Goal: Information Seeking & Learning: Learn about a topic

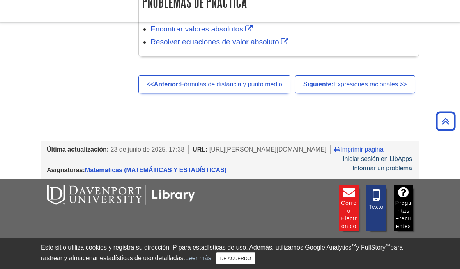
scroll to position [1573, 0]
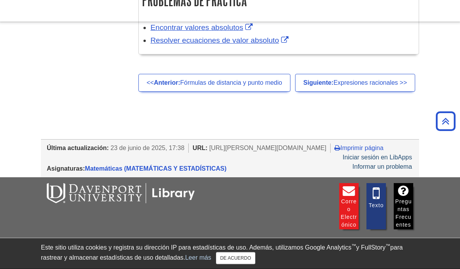
click at [139, 152] on font "23 de junio de 2025, 17:38" at bounding box center [148, 148] width 74 height 7
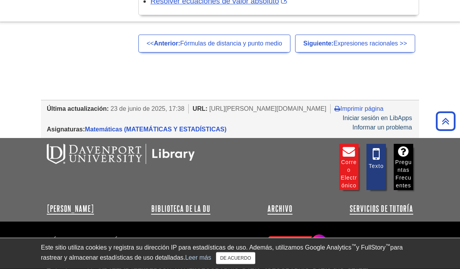
scroll to position [1613, 0]
click at [245, 258] on font "DE ACUERDO" at bounding box center [235, 258] width 31 height 5
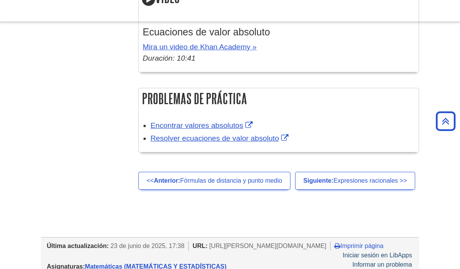
scroll to position [1476, 0]
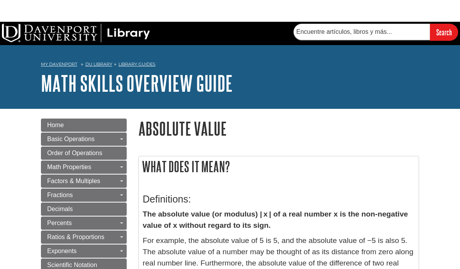
type input "Buscar"
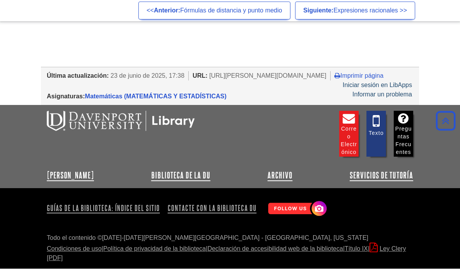
scroll to position [1717, 0]
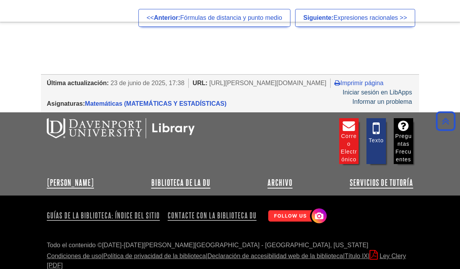
click at [389, 269] on link "Ley Clery" at bounding box center [226, 261] width 359 height 16
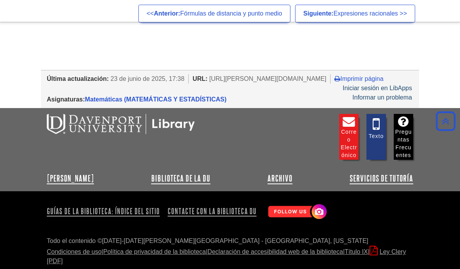
scroll to position [1719, 0]
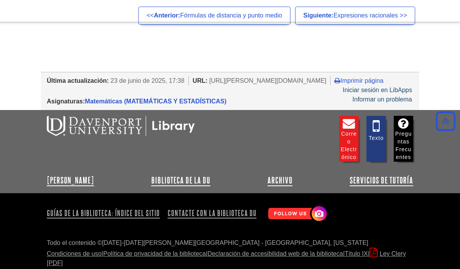
click at [274, 84] on font "https://davenport.libguides.com/math-skills-overview" at bounding box center [267, 80] width 117 height 7
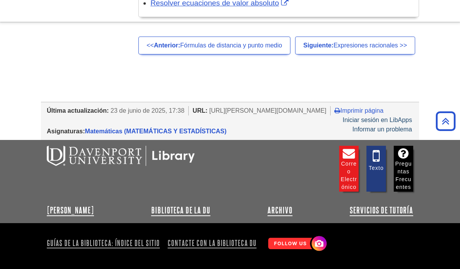
scroll to position [1689, 0]
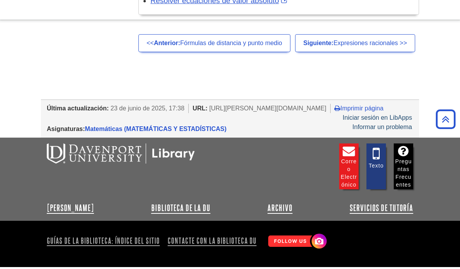
click at [173, 135] on font "Matemáticas (MATEMÁTICAS Y ESTADÍSTICAS)" at bounding box center [155, 131] width 141 height 7
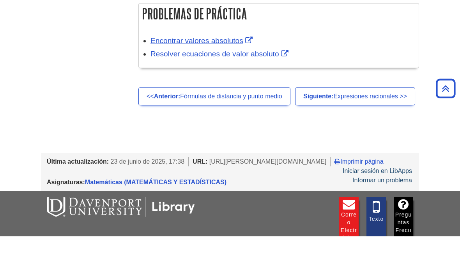
scroll to position [1749, 0]
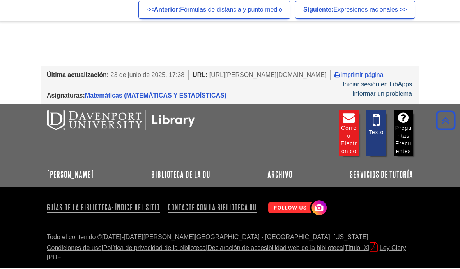
click at [165, 73] on font "23 de junio de 2025, 17:38" at bounding box center [148, 76] width 74 height 7
click at [159, 73] on font "23 de junio de 2025, 17:38" at bounding box center [148, 76] width 74 height 7
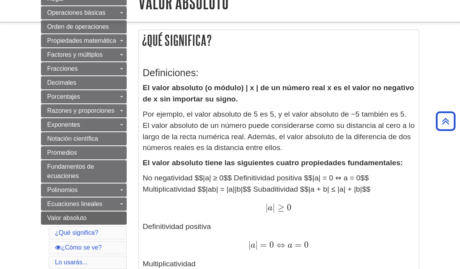
scroll to position [126, 0]
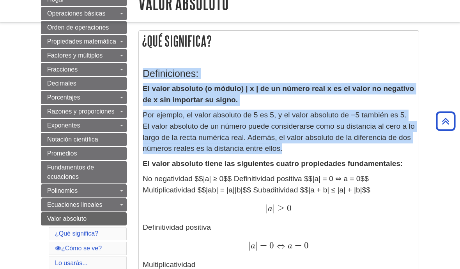
copy div "Definiciones: El valor absoluto (o módulo) | x | de un número real x es el valo…"
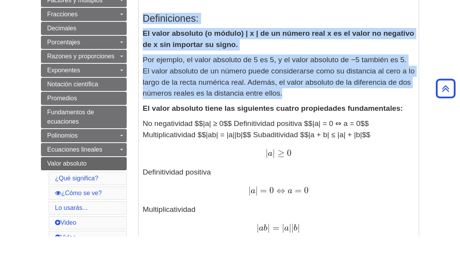
scroll to position [180, 0]
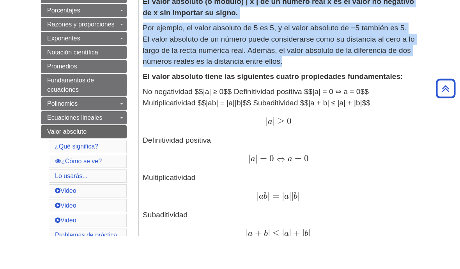
click at [363, 149] on div "| a | ≥ 0 | a | ≥ 0" at bounding box center [279, 154] width 272 height 11
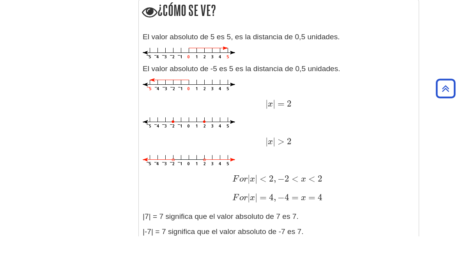
scroll to position [893, 0]
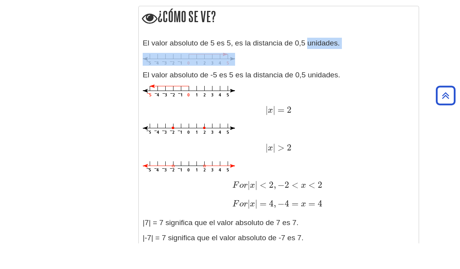
click at [440, 41] on body "Procesamiento de matemáticas: 100% Saltar al contenido principal Buscar Mi Dave…" at bounding box center [230, 114] width 460 height 1972
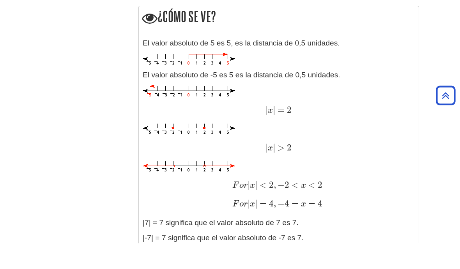
click at [275, 130] on font "|" at bounding box center [274, 135] width 2 height 11
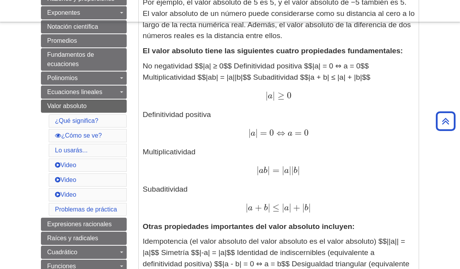
scroll to position [238, 0]
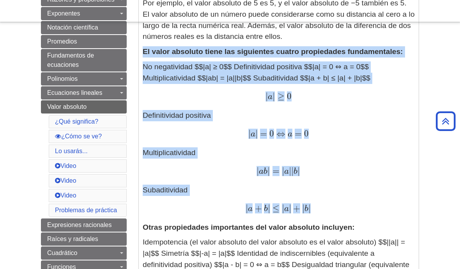
copy div "El valor absoluto tiene las siguientes cuatro propiedades fundamentales: No neg…"
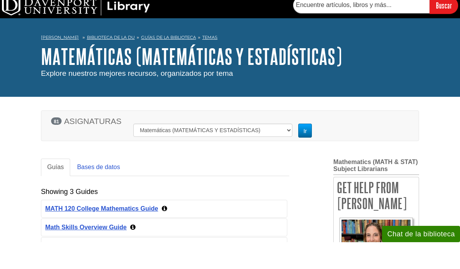
click at [103, 191] on font "Bases de datos" at bounding box center [98, 194] width 43 height 7
